Goal: Task Accomplishment & Management: Use online tool/utility

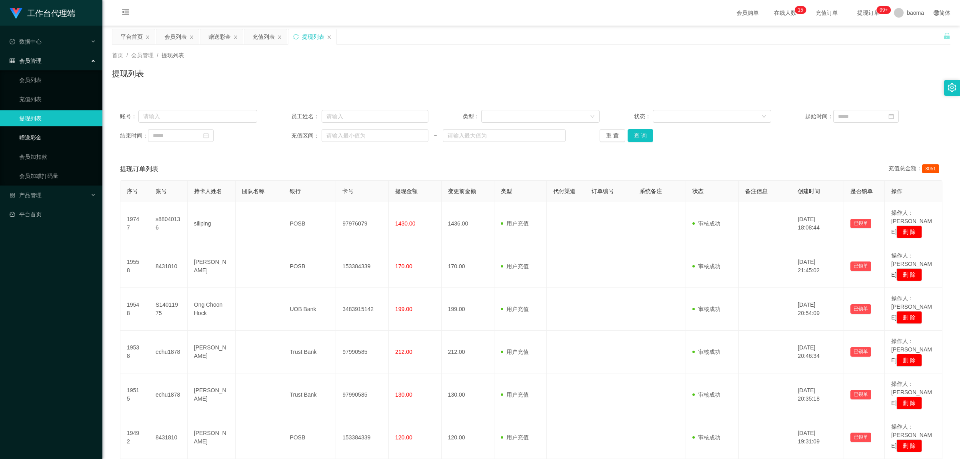
click at [34, 136] on link "赠送彩金" at bounding box center [57, 138] width 77 height 16
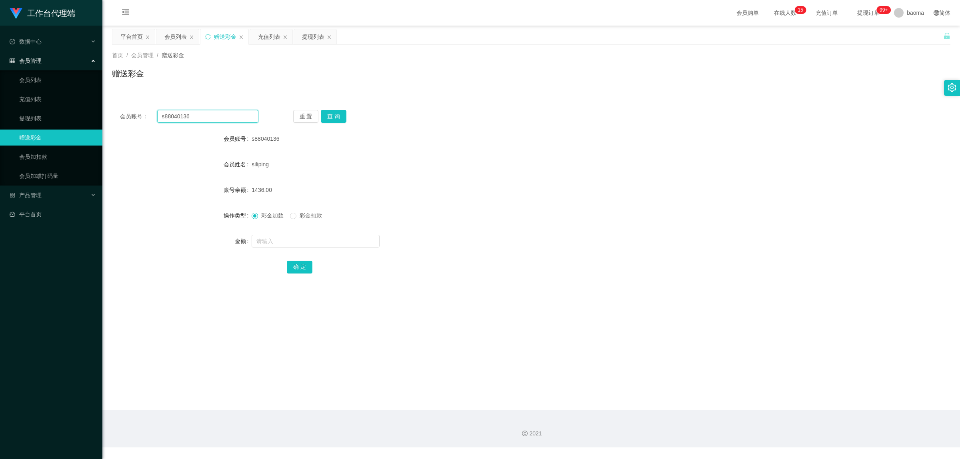
drag, startPoint x: 198, startPoint y: 118, endPoint x: 139, endPoint y: 109, distance: 59.9
click at [140, 108] on div "会员账号： s88040136 重 置 查 询 会员账号 s88040136 会员姓名 siliping 账号余额 1436.00 操作类型 彩金加款 彩金扣…" at bounding box center [531, 197] width 838 height 190
click at [338, 116] on button "查 询" at bounding box center [334, 116] width 26 height 13
click at [280, 239] on input "text" at bounding box center [315, 241] width 128 height 13
type input "48"
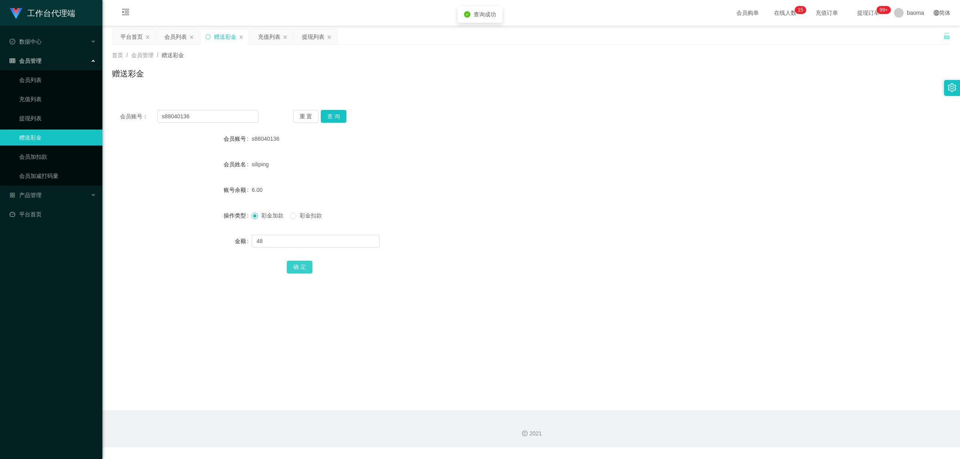
click at [302, 269] on button "确 定" at bounding box center [300, 267] width 26 height 13
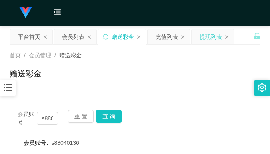
click at [203, 36] on div "提现列表" at bounding box center [211, 36] width 22 height 15
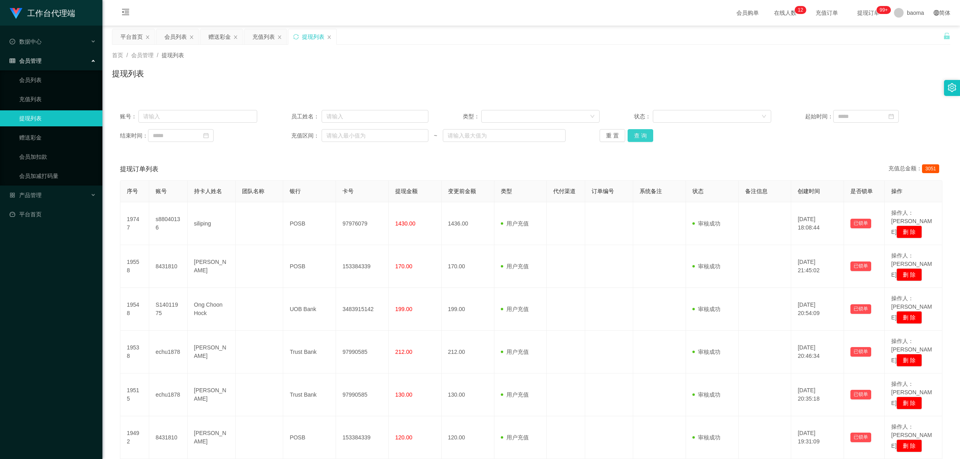
click at [642, 135] on button "查 询" at bounding box center [640, 135] width 26 height 13
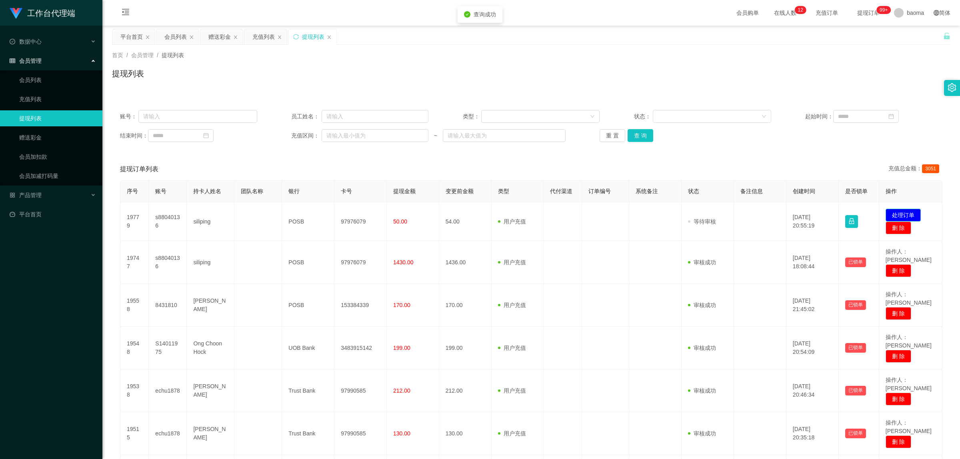
click at [886, 210] on button "处理订单" at bounding box center [902, 215] width 35 height 13
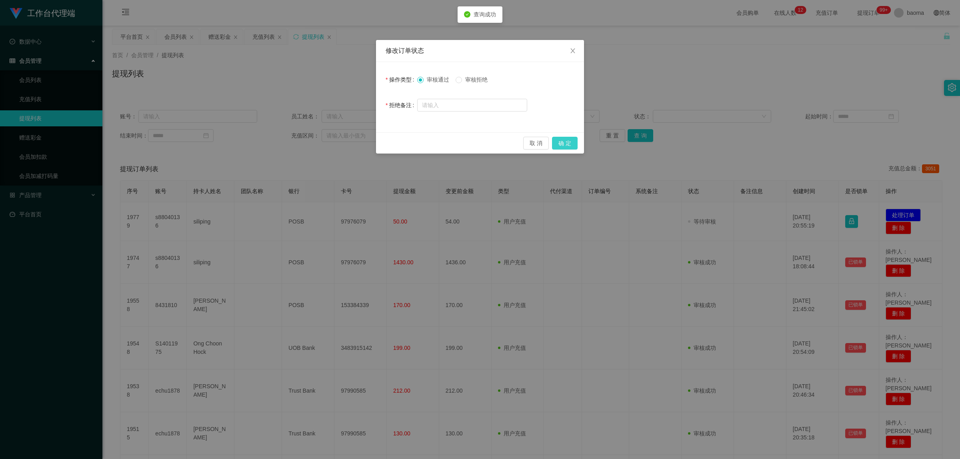
click at [570, 140] on button "确 定" at bounding box center [565, 143] width 26 height 13
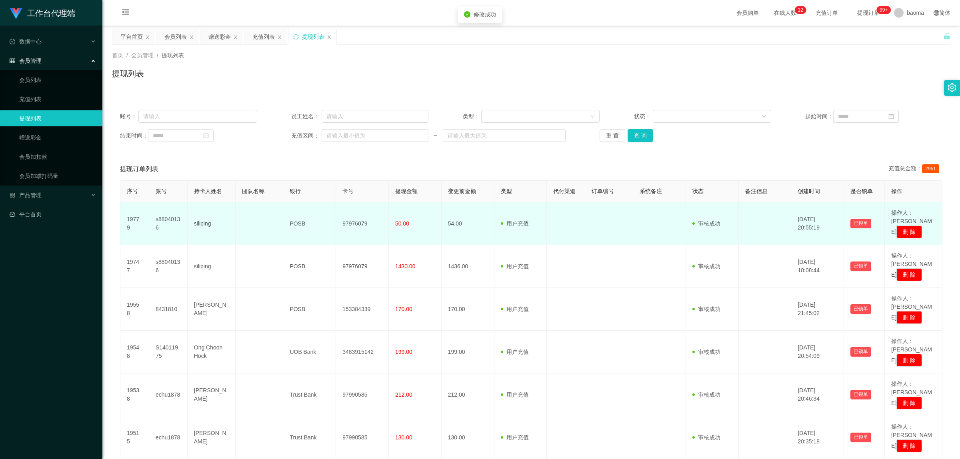
click at [359, 218] on td "97976079" at bounding box center [362, 223] width 53 height 43
copy td "97976079"
